Goal: Transaction & Acquisition: Purchase product/service

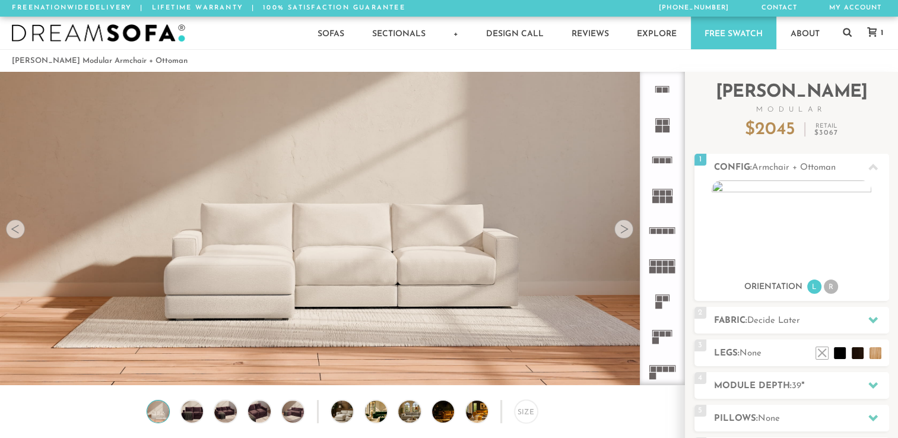
scroll to position [13184, 888]
click at [719, 189] on img at bounding box center [792, 225] width 160 height 90
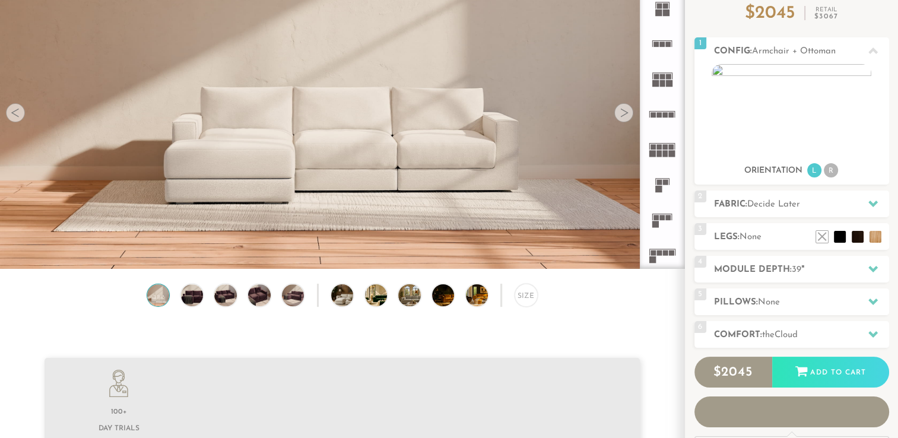
scroll to position [121, 0]
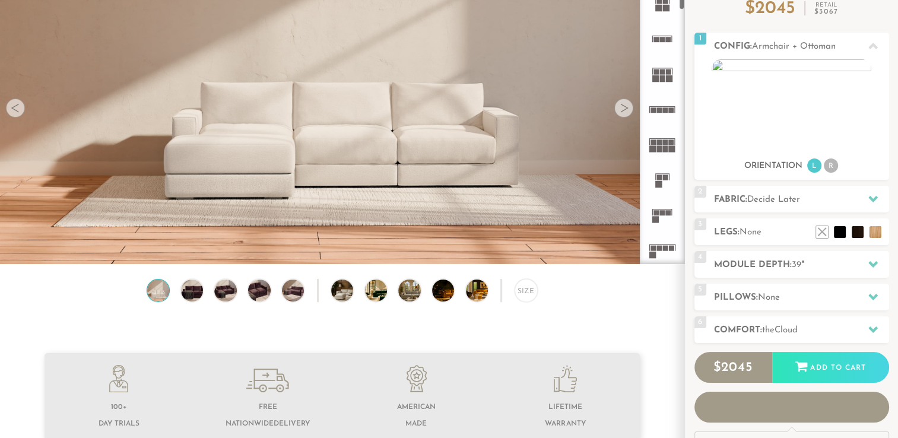
click at [472, 294] on img at bounding box center [486, 290] width 40 height 22
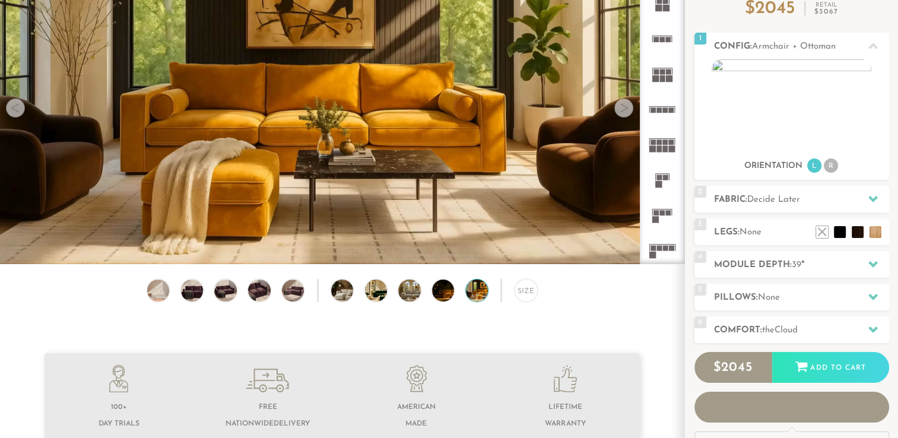
click at [435, 294] on img at bounding box center [452, 290] width 40 height 22
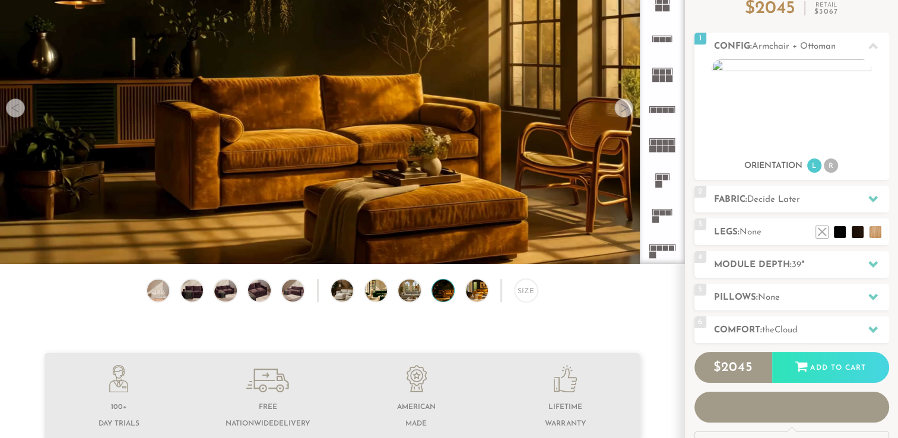
click at [407, 293] on img at bounding box center [418, 290] width 40 height 22
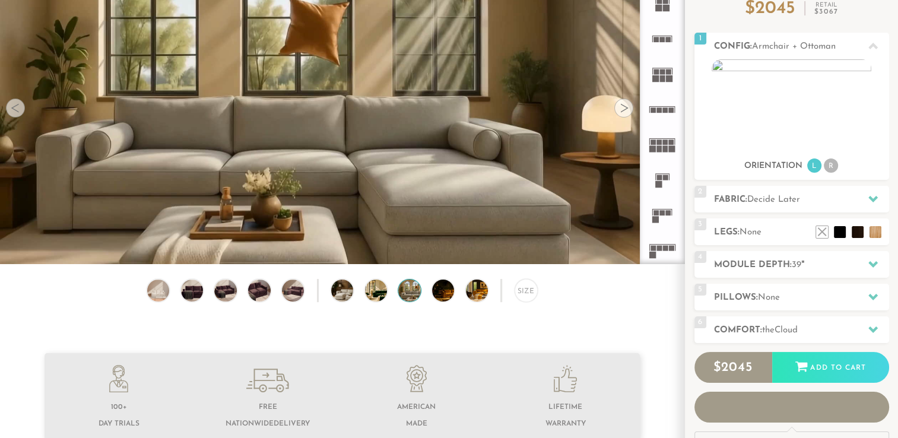
click at [348, 291] on img at bounding box center [351, 290] width 40 height 22
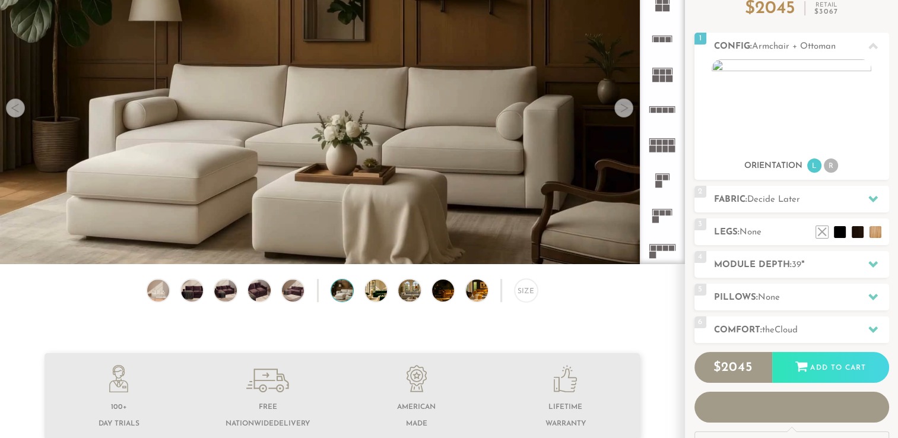
click at [255, 291] on img at bounding box center [259, 290] width 27 height 22
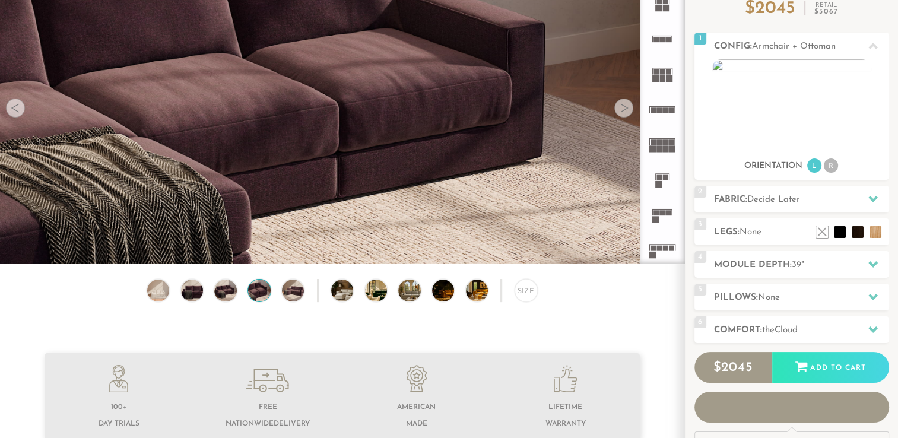
click at [799, 271] on h2 "Module Depth: 39 "" at bounding box center [801, 265] width 175 height 14
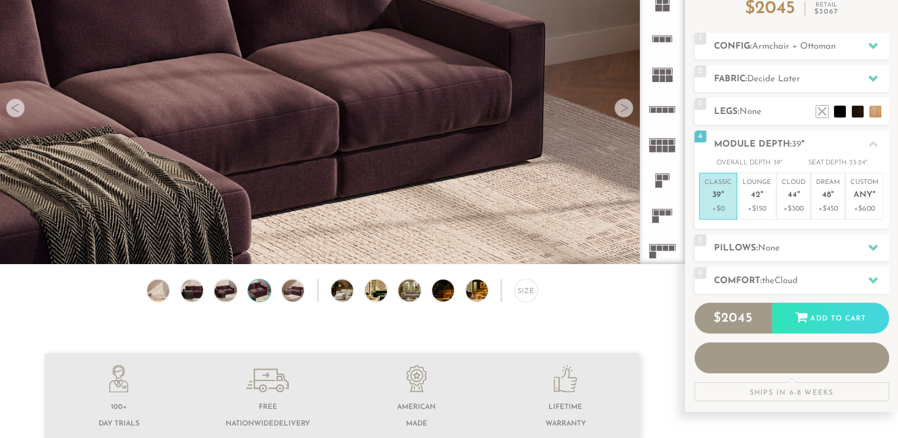
click at [799, 271] on div "6 Comfort: the Cloud soft" at bounding box center [791, 280] width 195 height 27
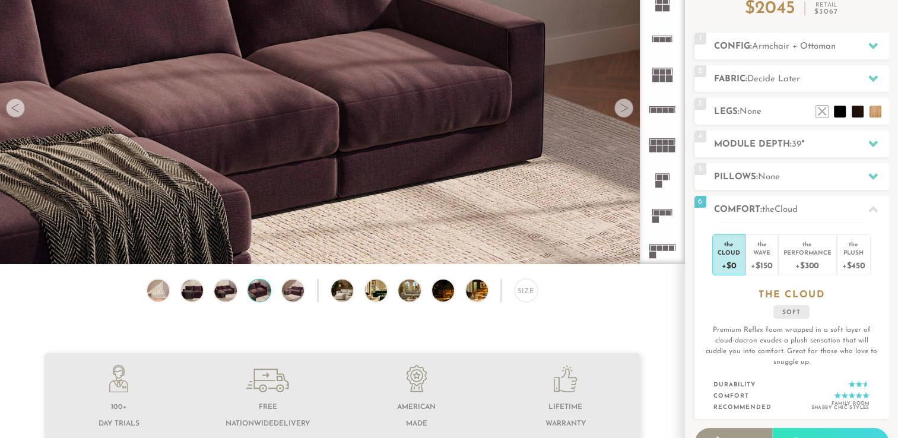
scroll to position [0, 0]
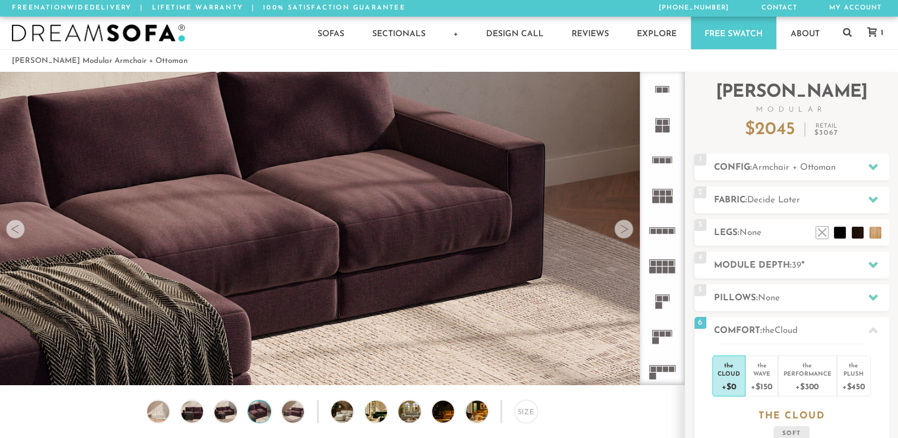
click at [874, 34] on icon at bounding box center [871, 31] width 9 height 9
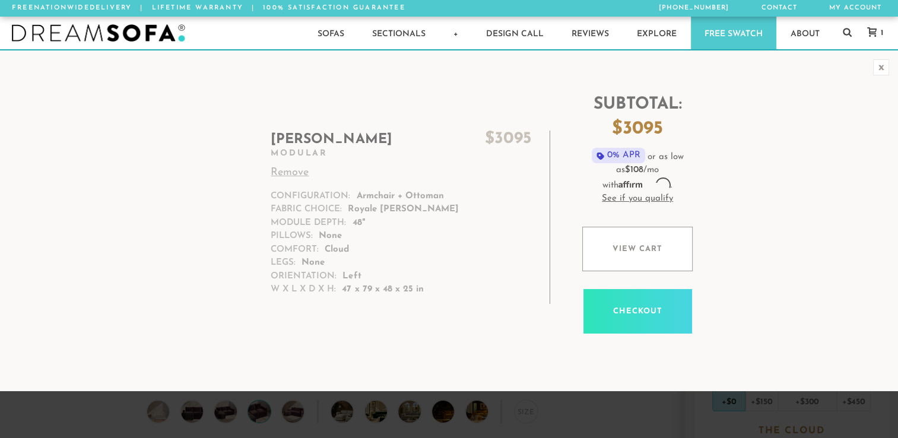
click at [377, 327] on td "[PERSON_NAME] $ 3095 Modular Remove Configuration: Armchair + Ottoman Fabric Ch…" at bounding box center [290, 220] width 535 height 305
click at [874, 26] on div "1" at bounding box center [872, 33] width 34 height 33
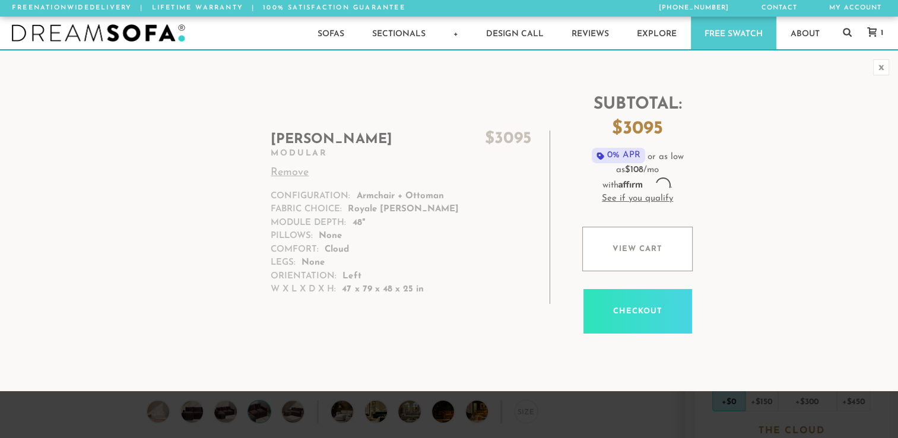
click at [874, 30] on icon at bounding box center [871, 31] width 9 height 9
